Goal: Information Seeking & Learning: Learn about a topic

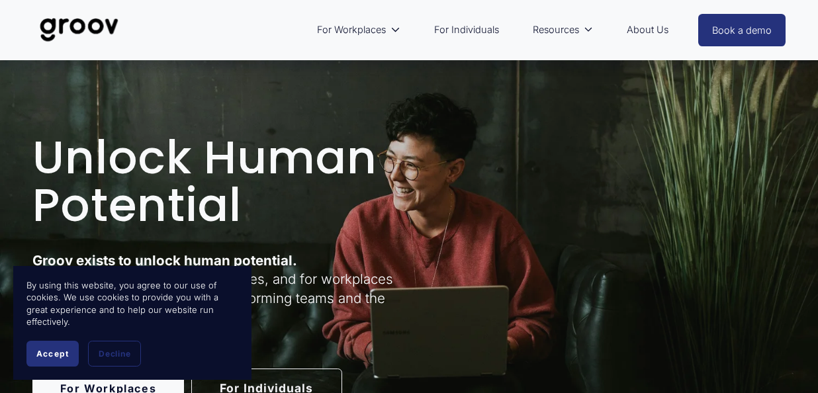
click at [67, 354] on span "Accept" at bounding box center [52, 354] width 32 height 10
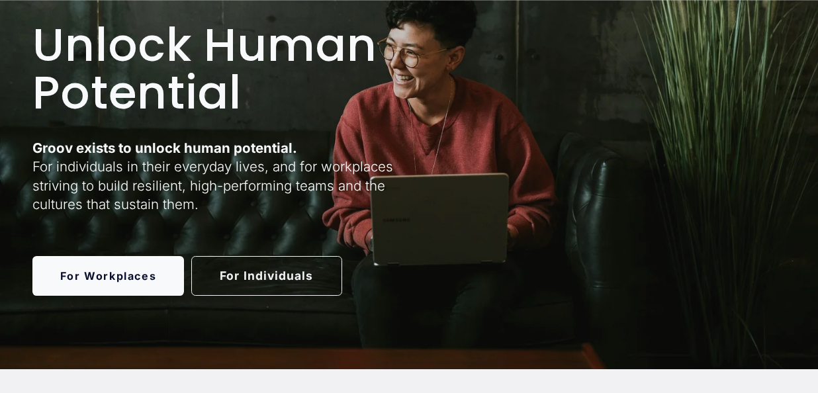
scroll to position [115, 0]
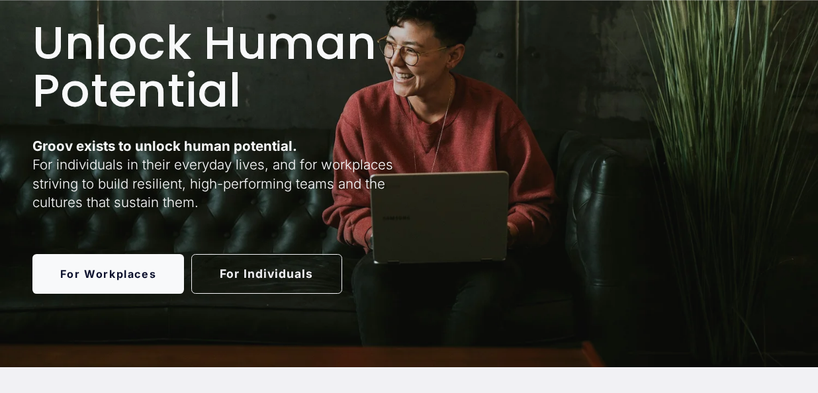
click at [295, 273] on link "For Individuals" at bounding box center [266, 274] width 151 height 40
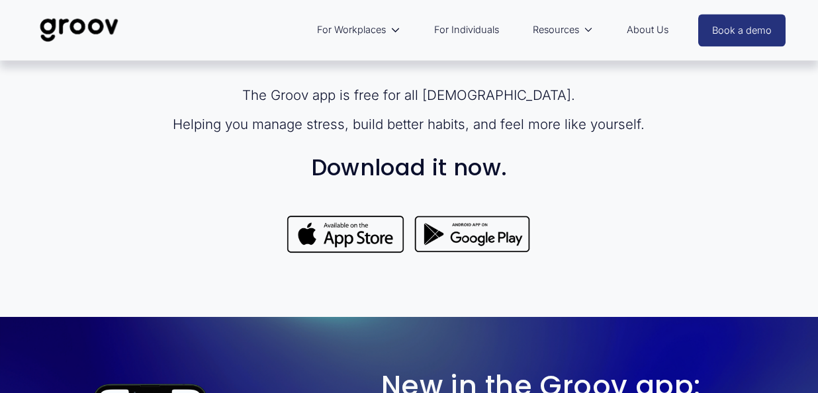
scroll to position [905, 0]
